Goal: Information Seeking & Learning: Learn about a topic

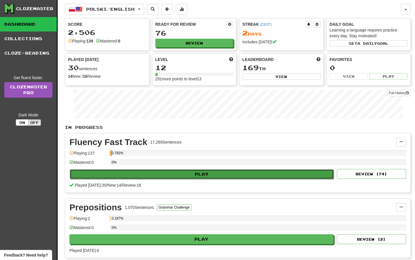
click at [219, 171] on button "Play" at bounding box center [202, 174] width 264 height 10
select select "**"
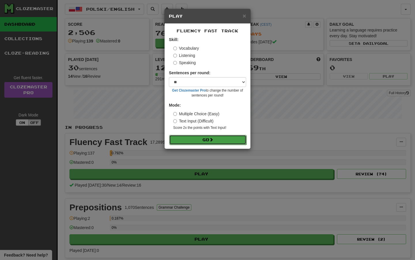
click at [234, 138] on button "Go" at bounding box center [207, 140] width 77 height 10
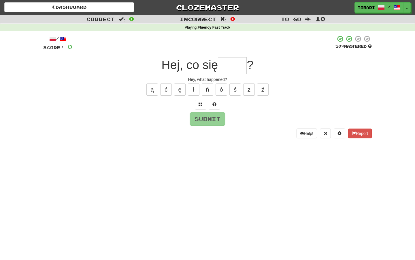
type input "*"
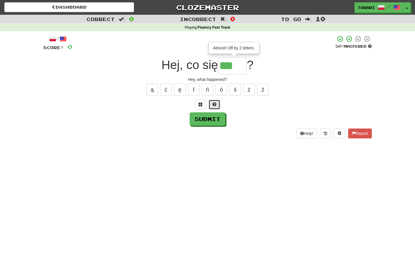
click at [211, 108] on button at bounding box center [215, 105] width 12 height 10
type input "*****"
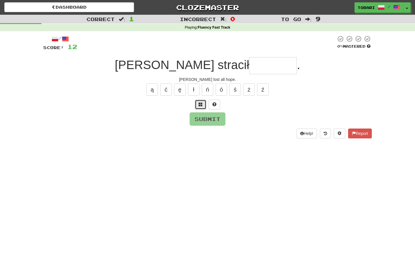
click at [199, 104] on span at bounding box center [201, 104] width 4 height 4
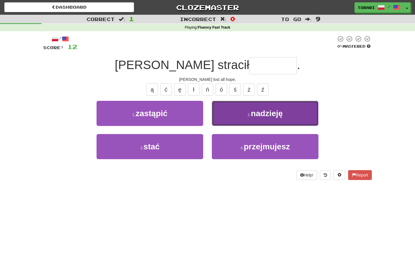
click at [270, 114] on span "nadzieję" at bounding box center [267, 113] width 32 height 9
type input "********"
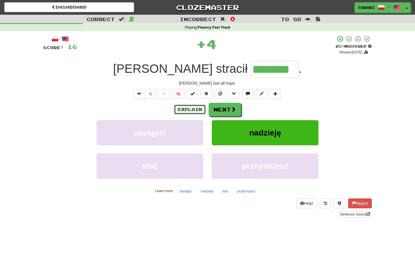
click at [194, 106] on button "Explain" at bounding box center [190, 109] width 32 height 10
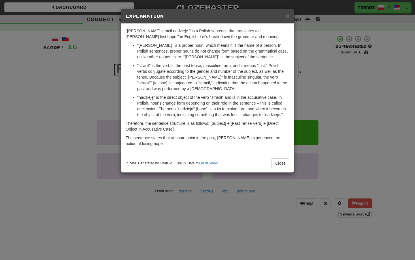
click at [144, 96] on p ""nadzieję" is the direct object of the verb "stracił" and is in the accusative …" at bounding box center [213, 105] width 152 height 23
click at [185, 108] on p ""nadzieję" is the direct object of the verb "stracił" and is in the accusative …" at bounding box center [213, 105] width 152 height 23
copy p "nadzieja"
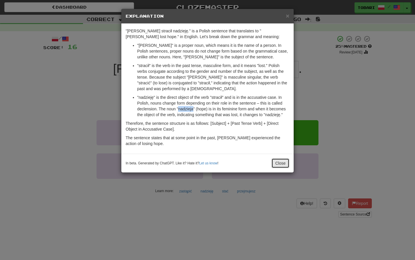
click at [280, 166] on button "Close" at bounding box center [281, 163] width 18 height 10
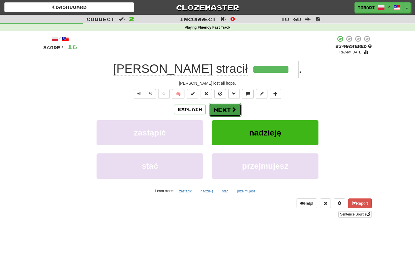
click at [222, 106] on button "Next" at bounding box center [225, 109] width 32 height 13
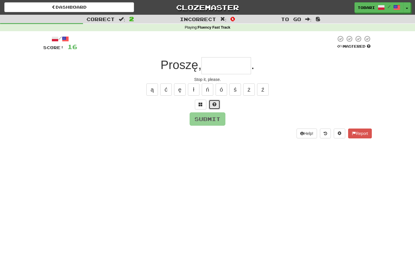
click at [215, 107] on button at bounding box center [215, 105] width 12 height 10
click at [210, 106] on button at bounding box center [208, 105] width 12 height 10
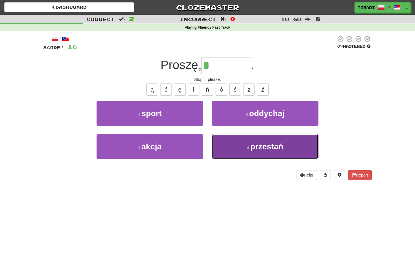
click at [226, 141] on button "4 . przestań" at bounding box center [265, 146] width 107 height 25
type input "********"
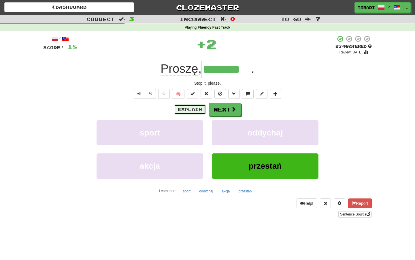
click at [203, 107] on button "Explain" at bounding box center [190, 109] width 32 height 10
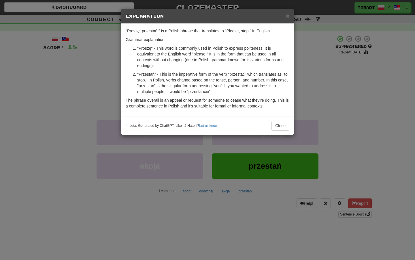
click at [240, 74] on p ""Przestań" - This is the imperative form of the verb "przestać" which translate…" at bounding box center [213, 82] width 152 height 23
copy p "przestać"
